Goal: Navigation & Orientation: Understand site structure

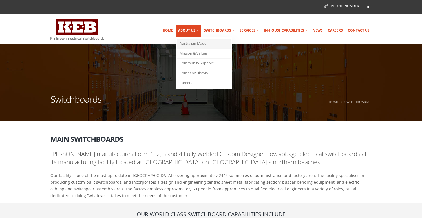
click at [187, 41] on link "Australian Made" at bounding box center [204, 44] width 54 height 10
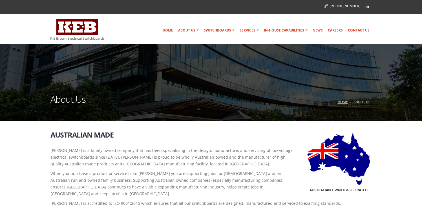
click at [344, 102] on link "Home" at bounding box center [343, 102] width 10 height 5
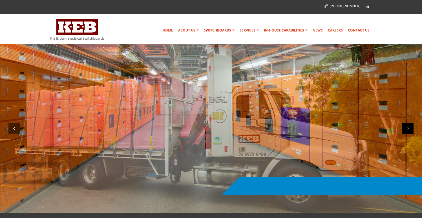
click at [406, 128] on div at bounding box center [407, 128] width 11 height 11
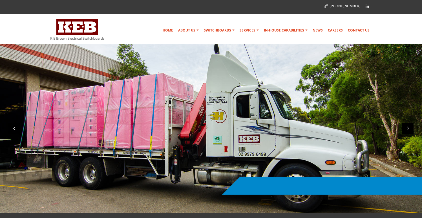
click at [407, 129] on div at bounding box center [407, 128] width 11 height 11
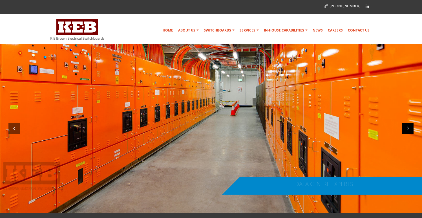
click at [408, 129] on div at bounding box center [407, 128] width 11 height 11
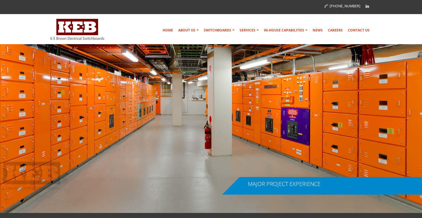
click at [126, 29] on div "Home About Us Australian Made Mission & Values Community Support Company Histor…" at bounding box center [244, 29] width 256 height 25
